Goal: Information Seeking & Learning: Check status

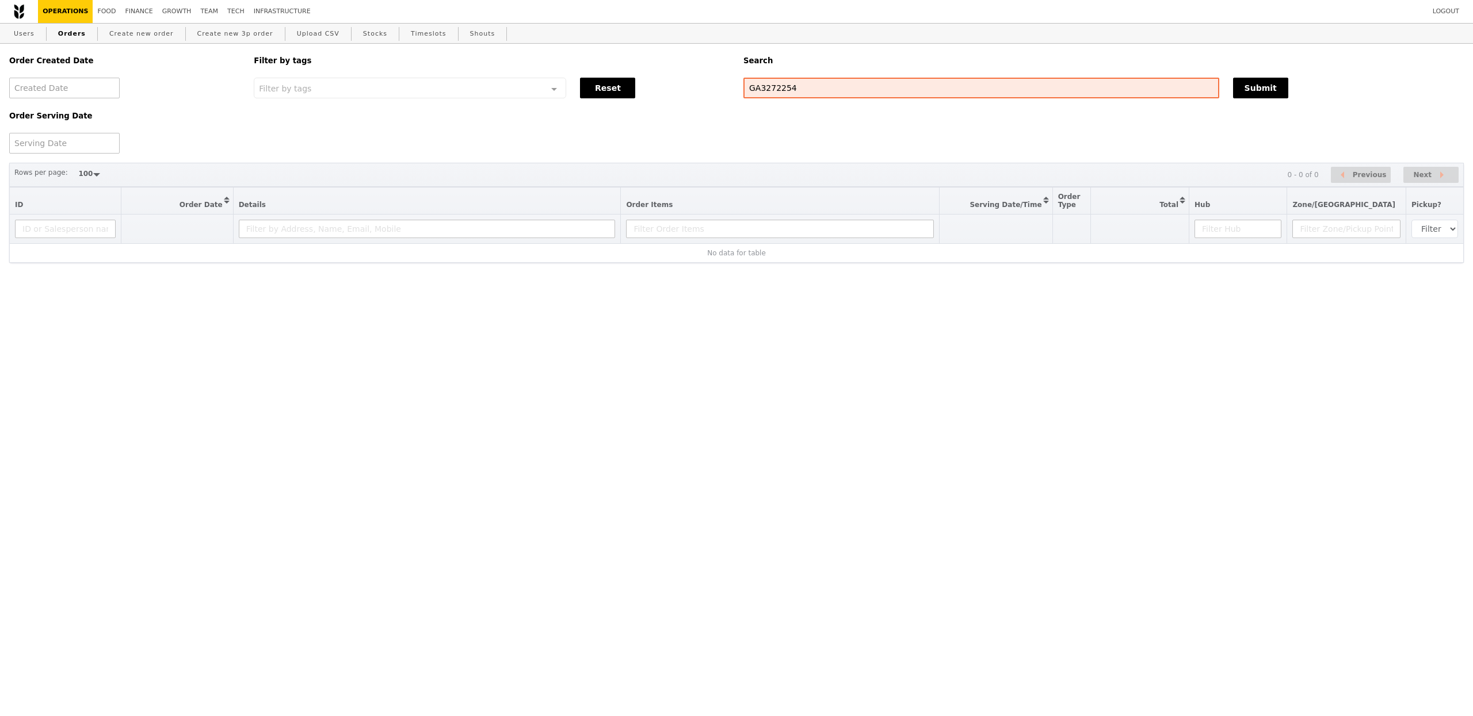
select select "100"
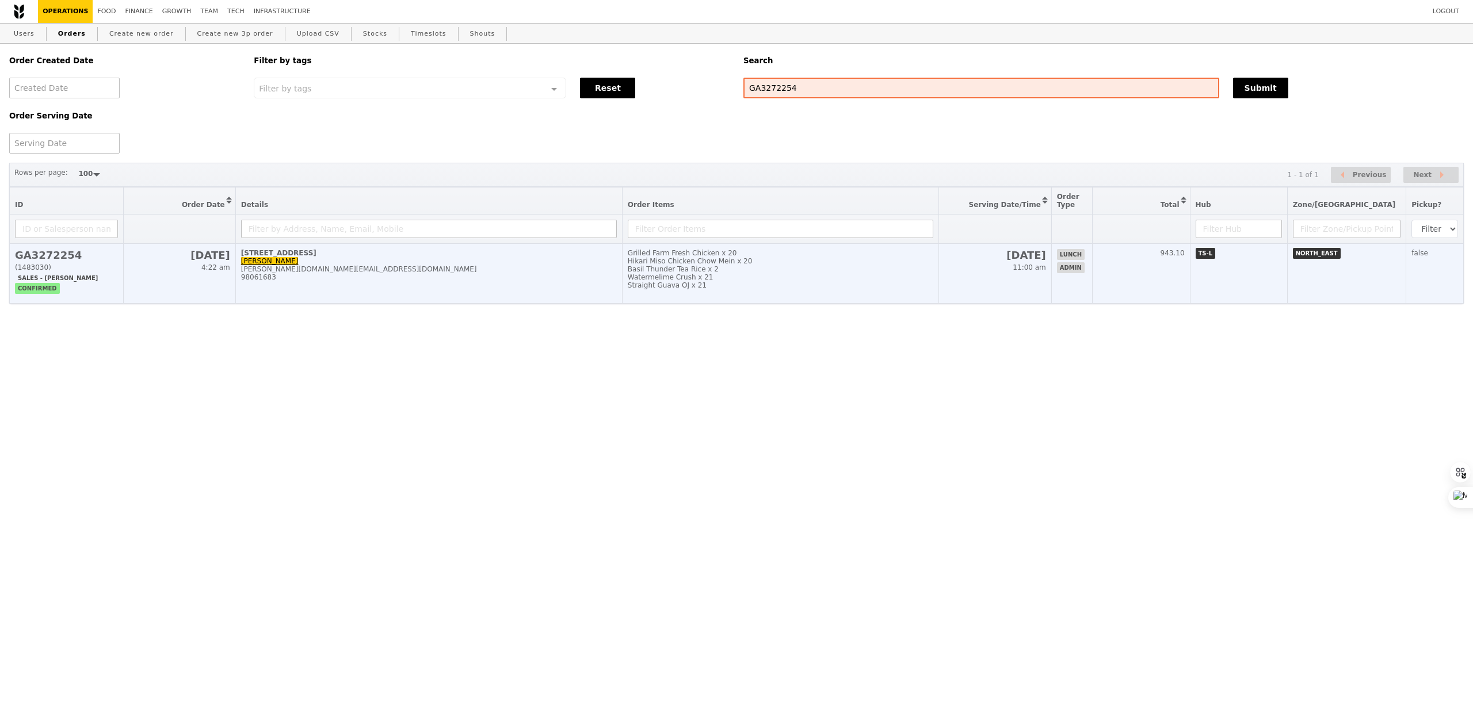
click at [600, 273] on div "[PERSON_NAME][DOMAIN_NAME][EMAIL_ADDRESS][DOMAIN_NAME]" at bounding box center [429, 269] width 376 height 8
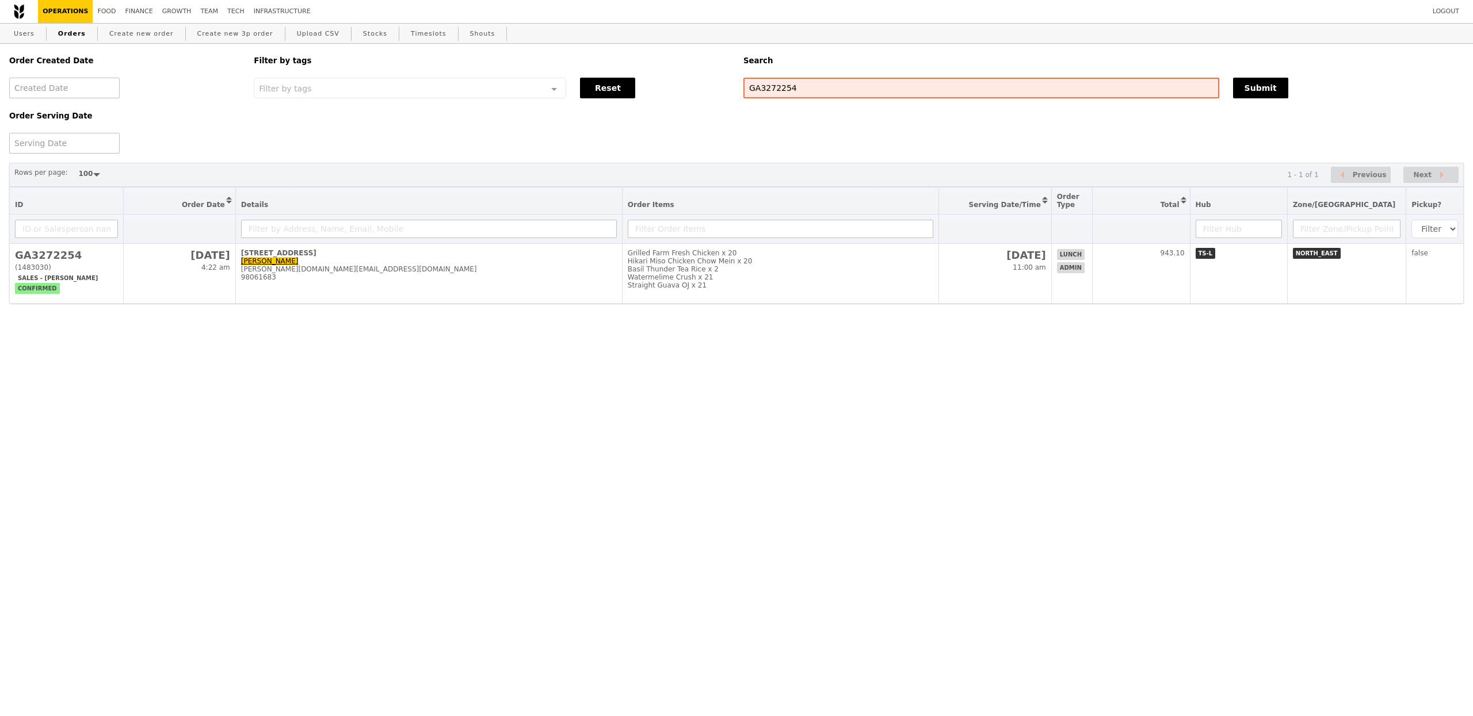
select select "100"
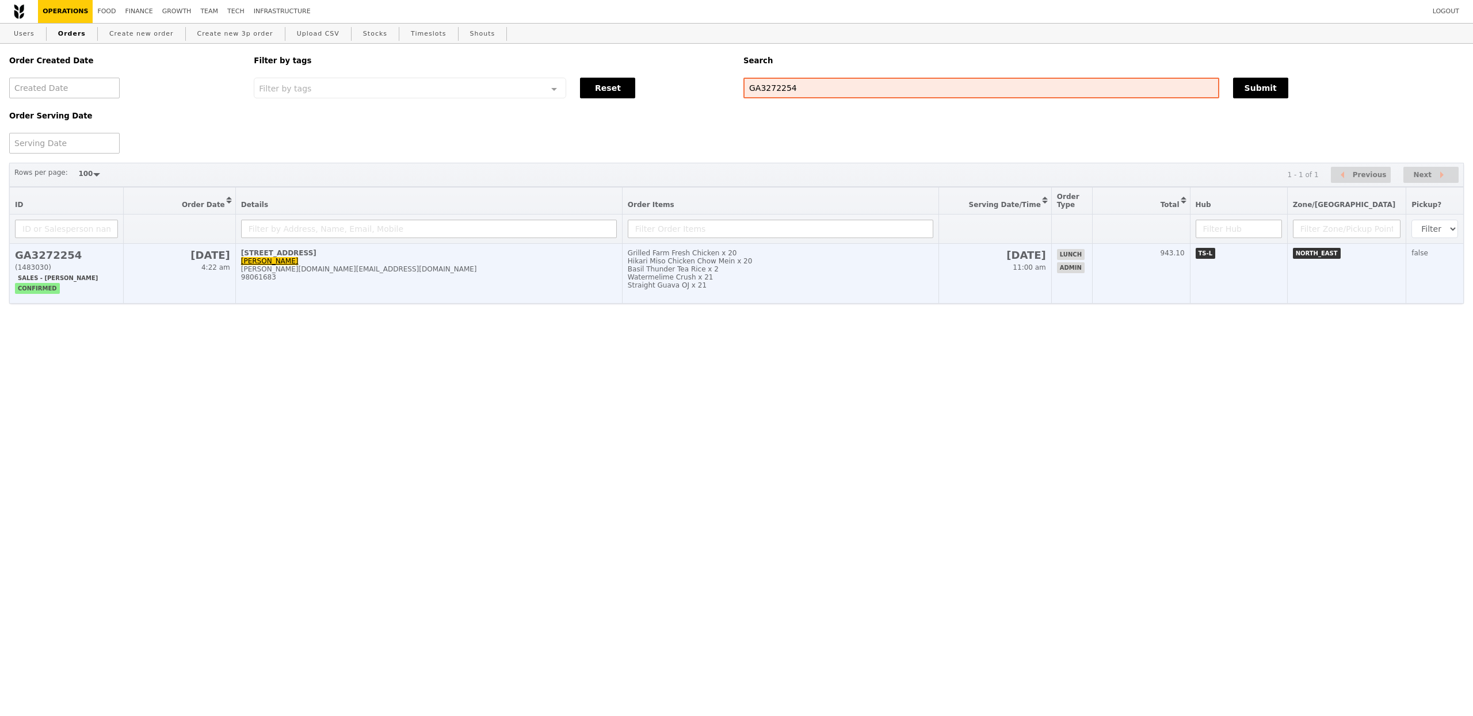
click at [430, 278] on div "98061683" at bounding box center [429, 277] width 376 height 8
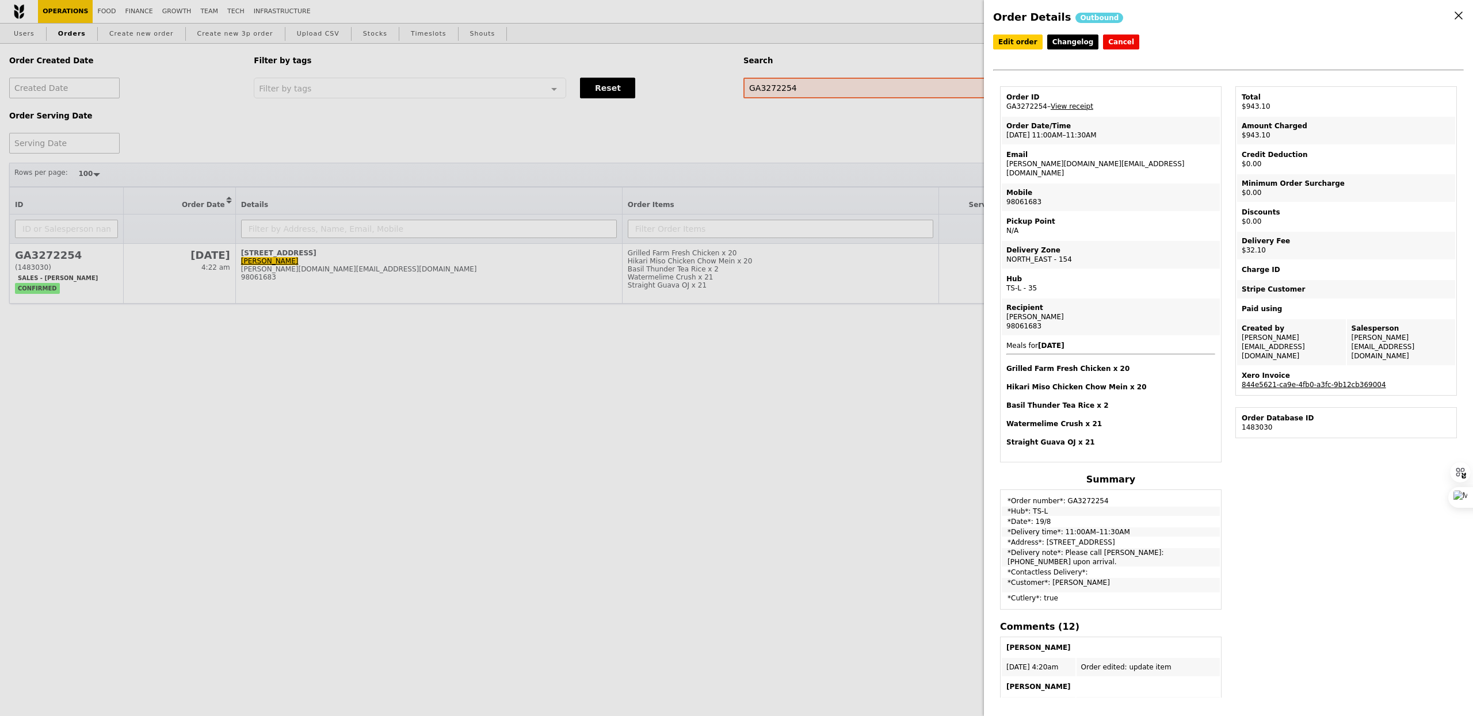
click at [1038, 107] on td "Order ID GA3272254 – View receipt" at bounding box center [1111, 102] width 218 height 28
copy td "GA3272254"
click at [1046, 135] on td "Order Date/Time 19/8 – 11:00AM–11:30AM" at bounding box center [1111, 131] width 218 height 28
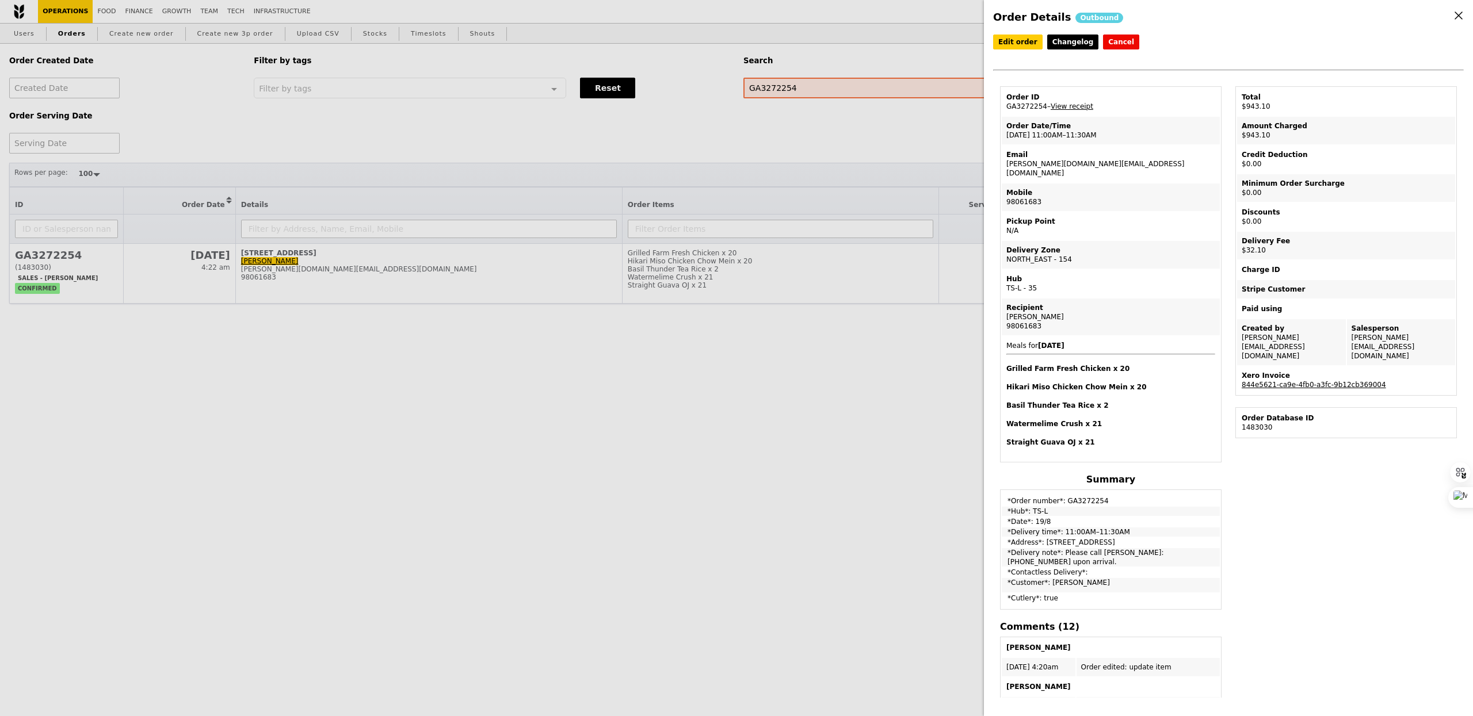
click at [1046, 135] on td "Order Date/Time 19/8 – 11:00AM–11:30AM" at bounding box center [1111, 131] width 218 height 28
copy td "[DATE] 11:00AM–11:30AM"
copy td "*Address*: [STREET_ADDRESS]"
drag, startPoint x: 1008, startPoint y: 531, endPoint x: 1151, endPoint y: 532, distance: 142.7
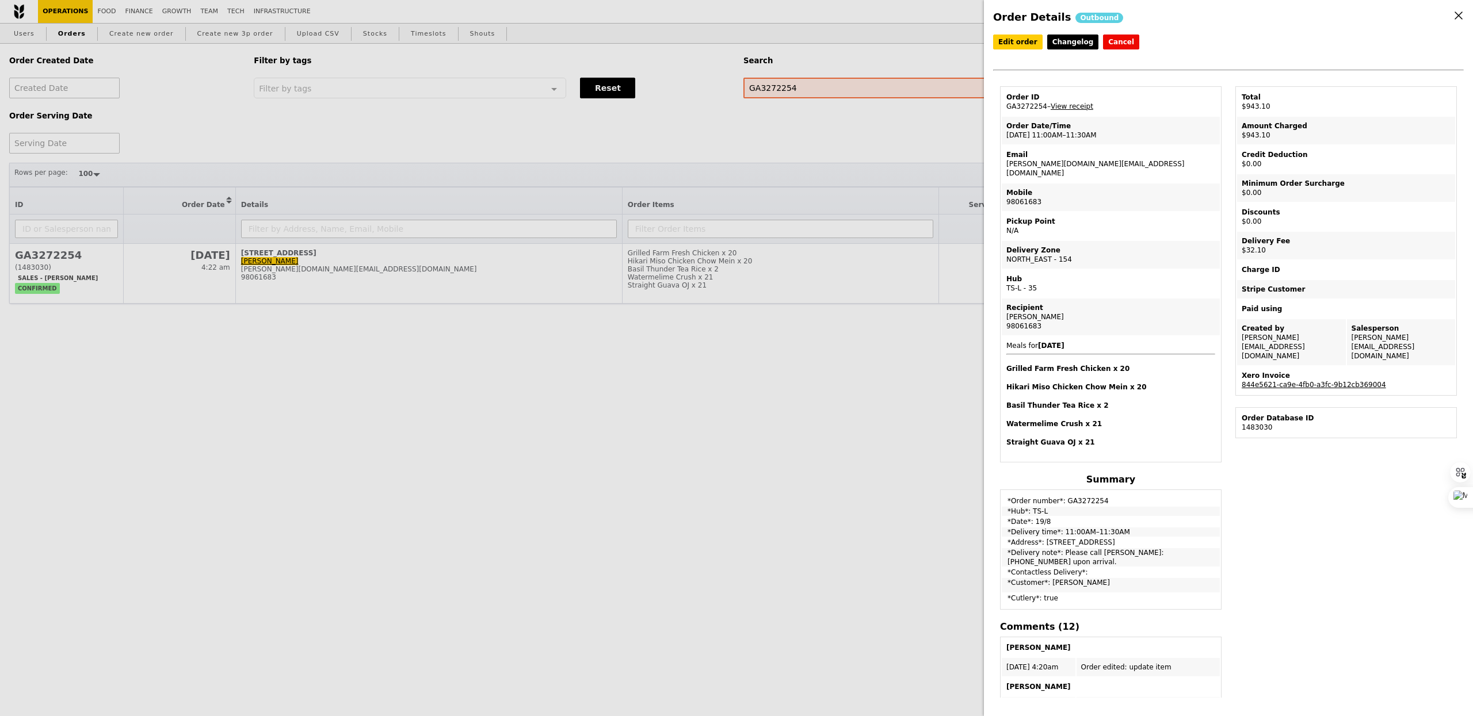
click at [1151, 538] on td "*Address*: [STREET_ADDRESS]" at bounding box center [1111, 542] width 218 height 9
